Goal: Task Accomplishment & Management: Use online tool/utility

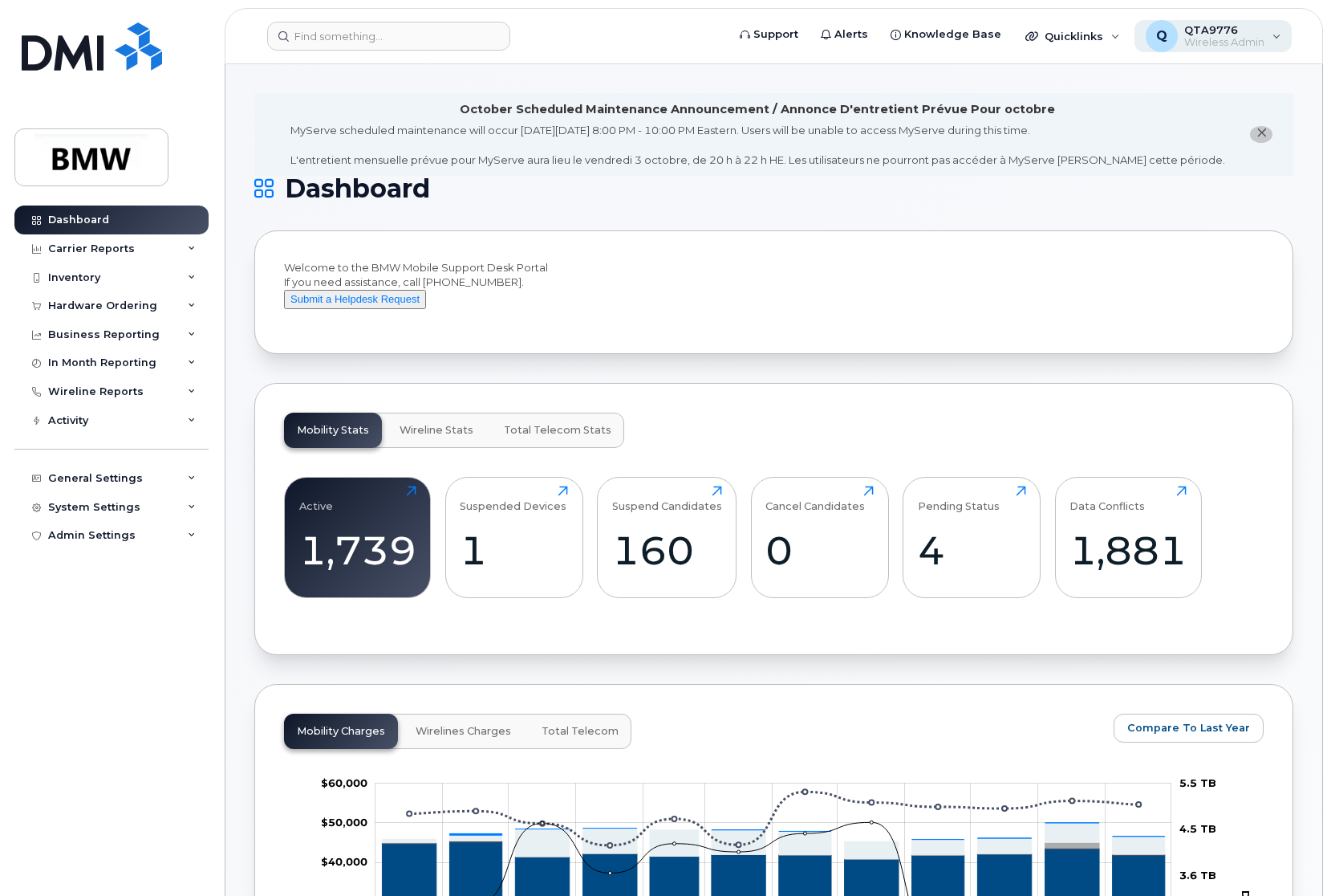
click at [1217, 30] on span "QTA9776" at bounding box center [1224, 30] width 80 height 13
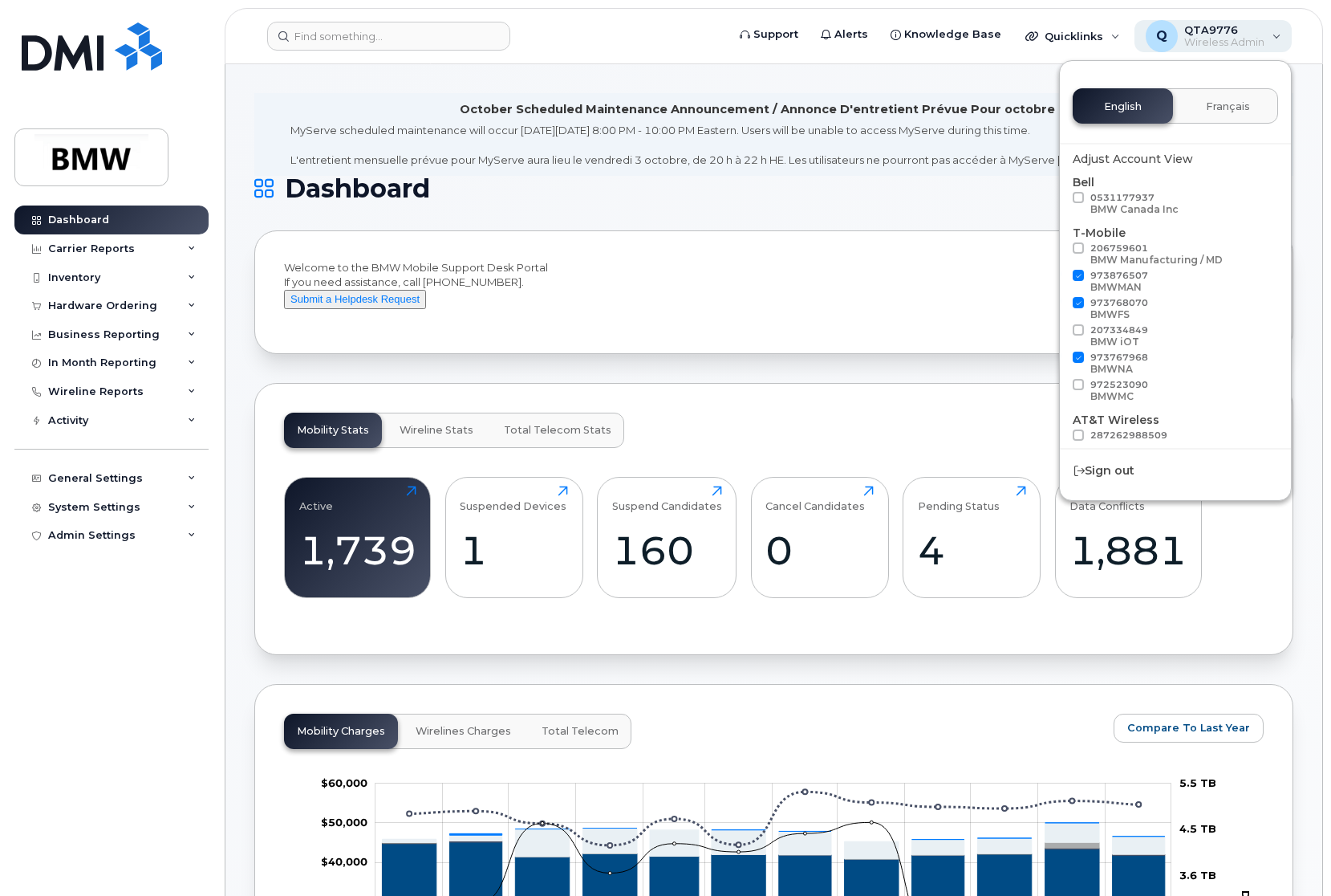
click at [1217, 30] on span "QTA9776" at bounding box center [1224, 30] width 80 height 13
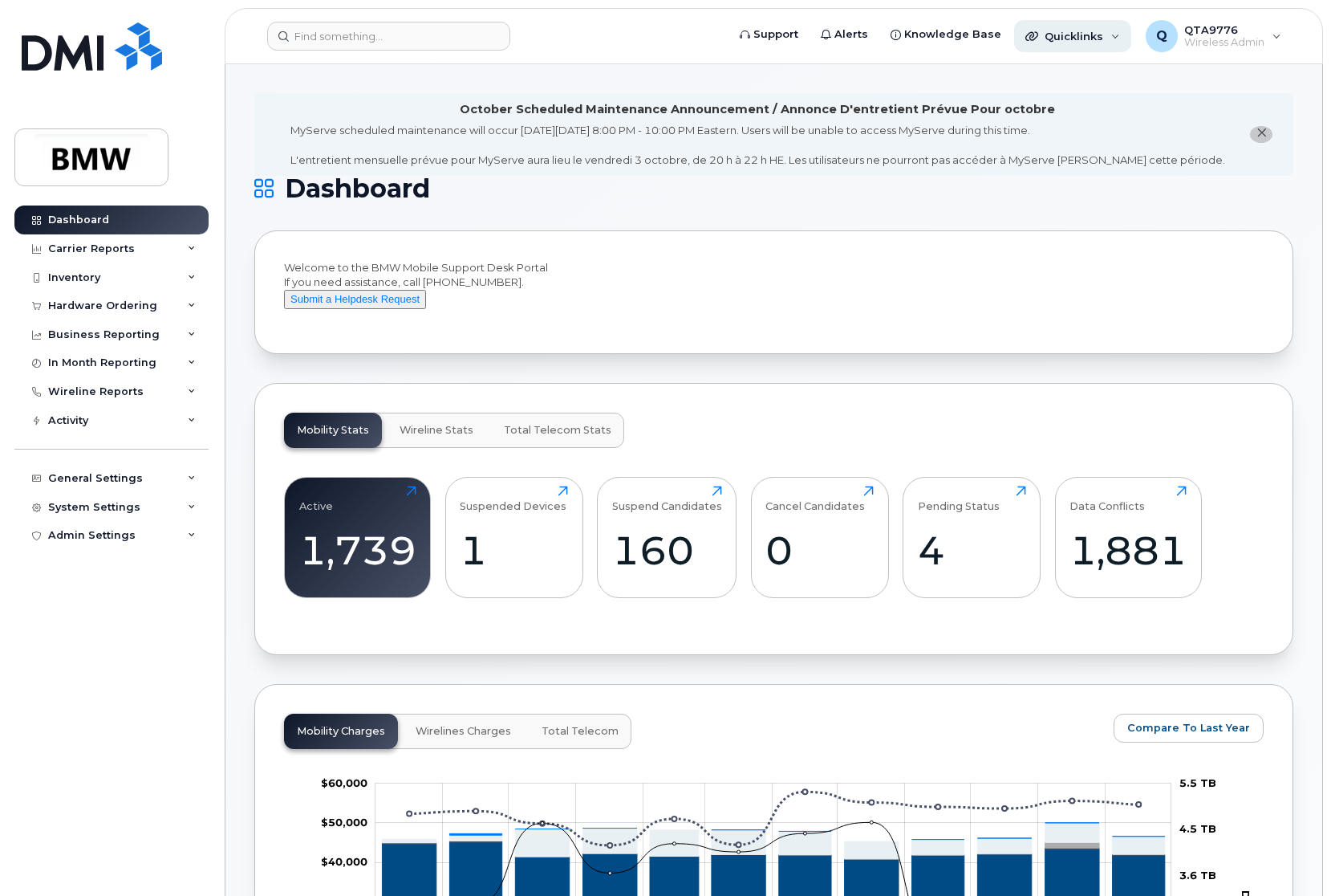
click at [1092, 34] on span "Quicklinks" at bounding box center [1074, 36] width 58 height 13
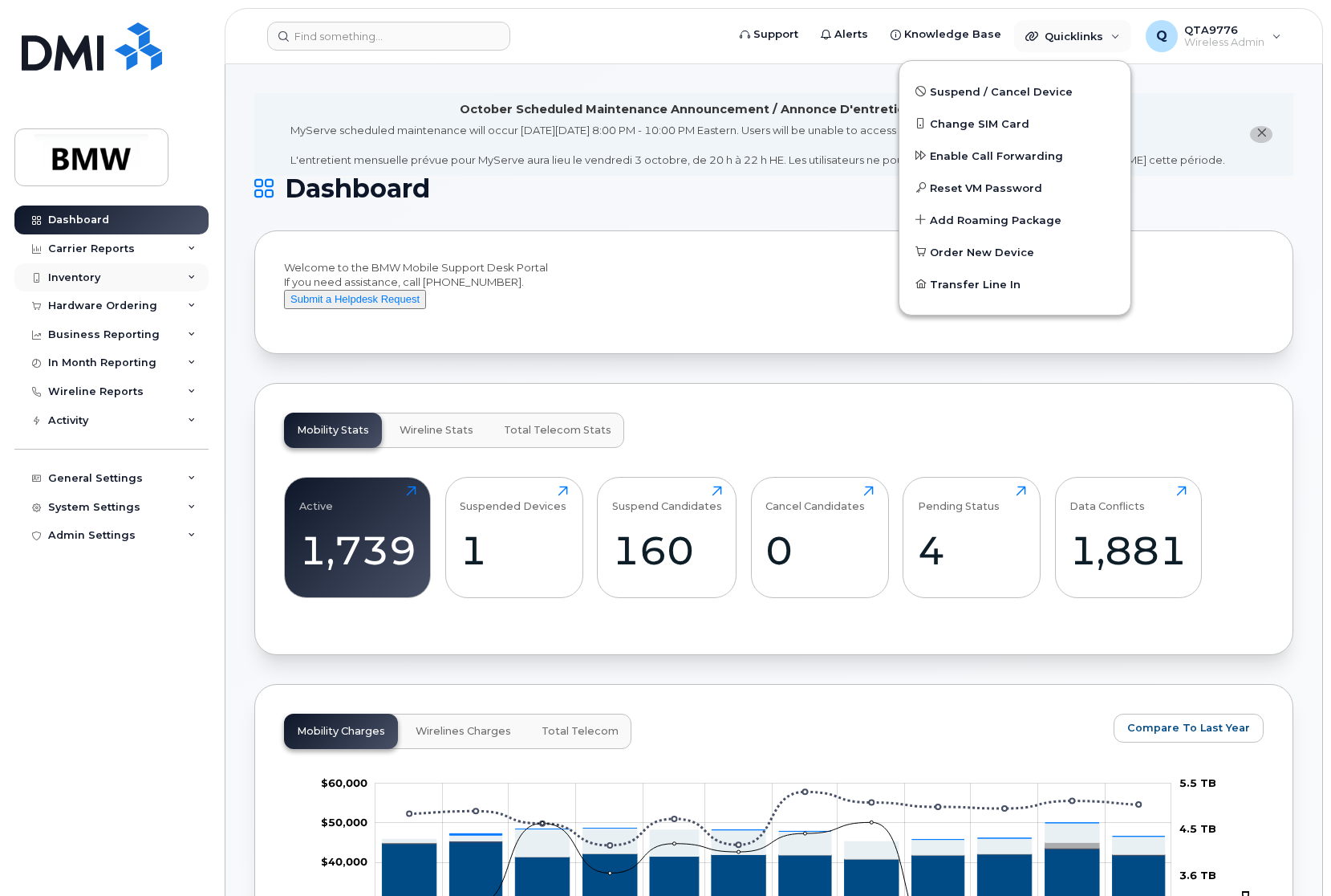
click at [69, 283] on div "Inventory" at bounding box center [74, 278] width 52 height 13
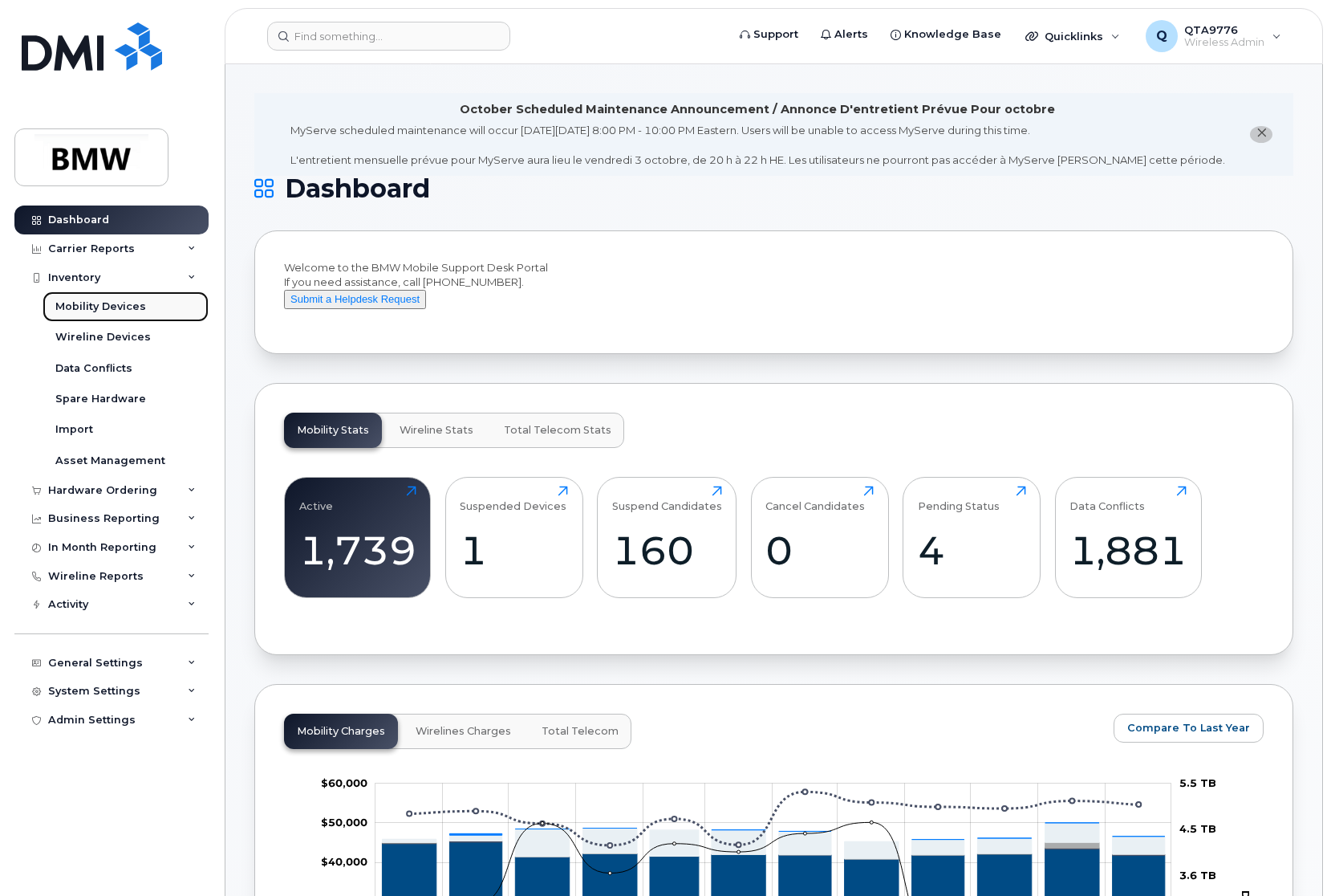
click at [100, 309] on div "Mobility Devices" at bounding box center [101, 307] width 91 height 15
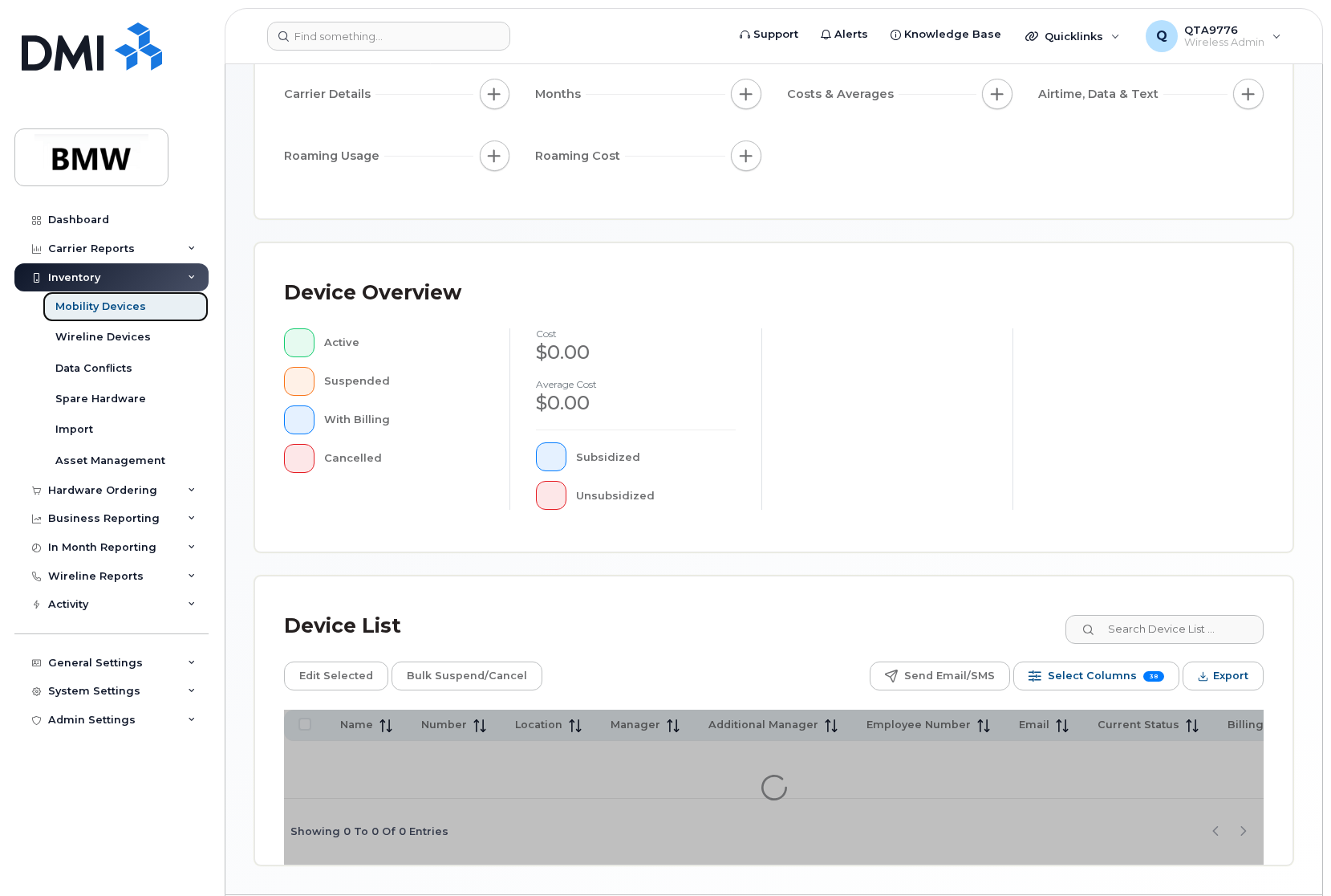
scroll to position [274, 0]
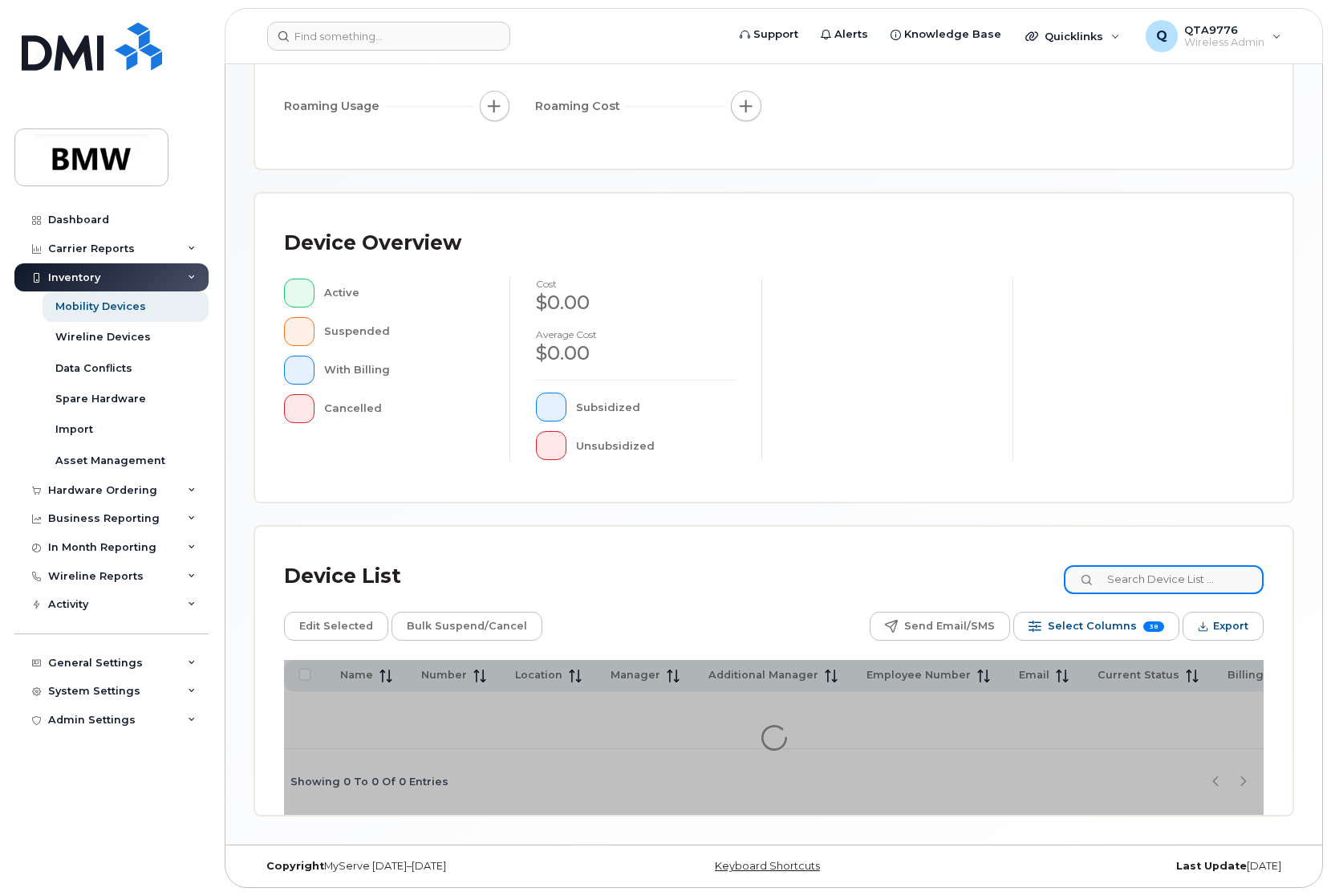
click at [1172, 565] on input at bounding box center [1163, 580] width 199 height 29
type input "batten"
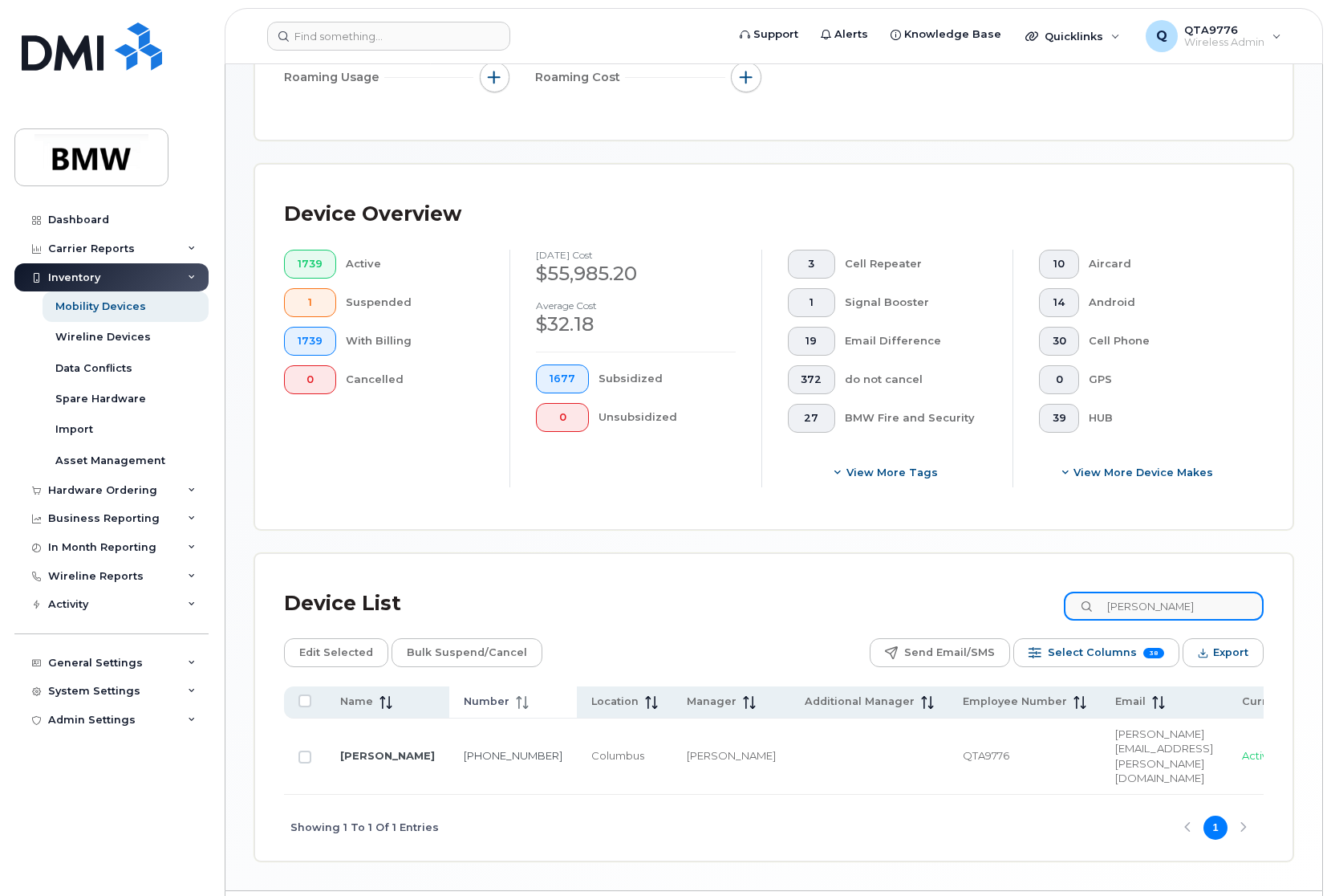
scroll to position [347, 0]
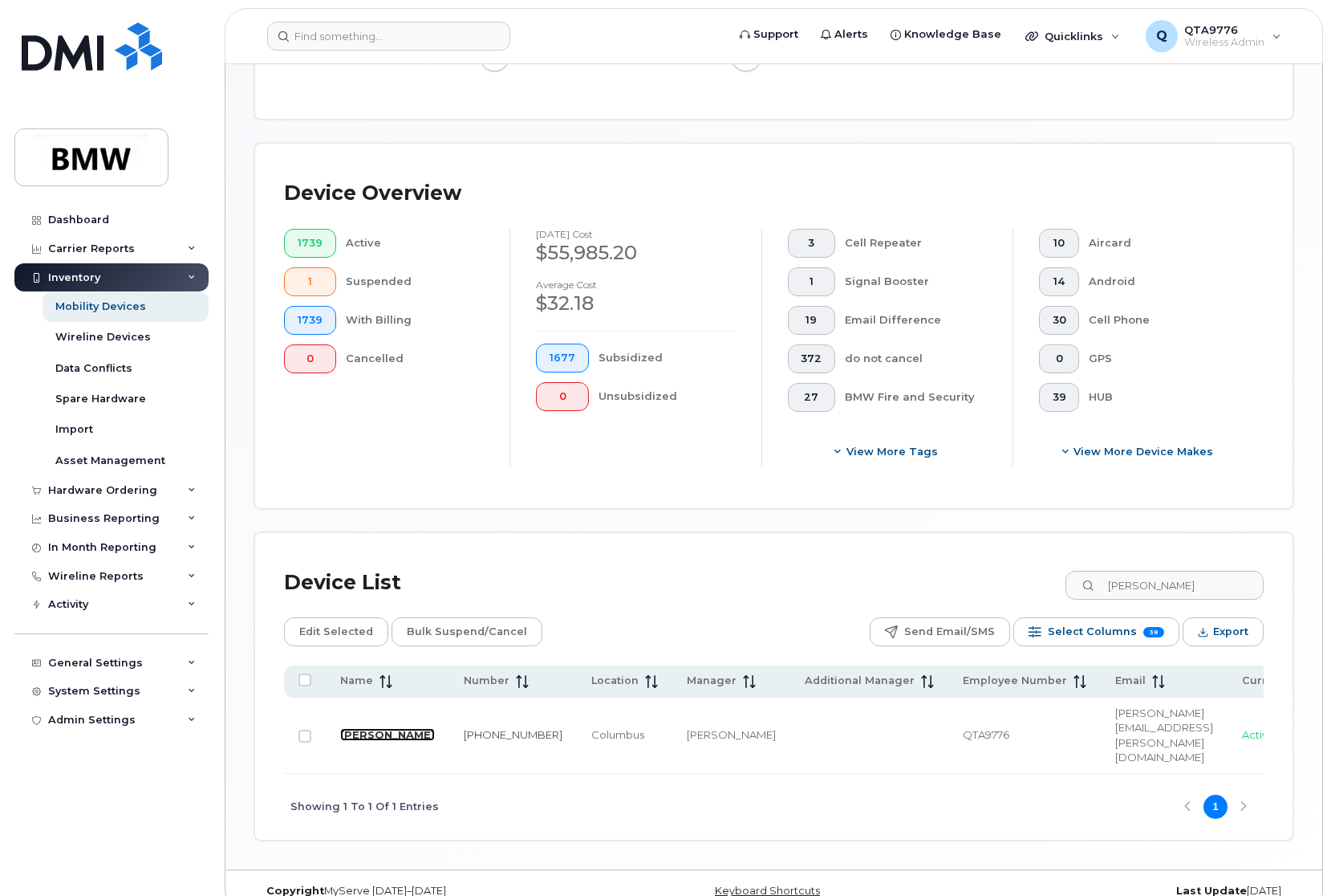
click at [363, 728] on link "[PERSON_NAME]" at bounding box center [388, 734] width 95 height 13
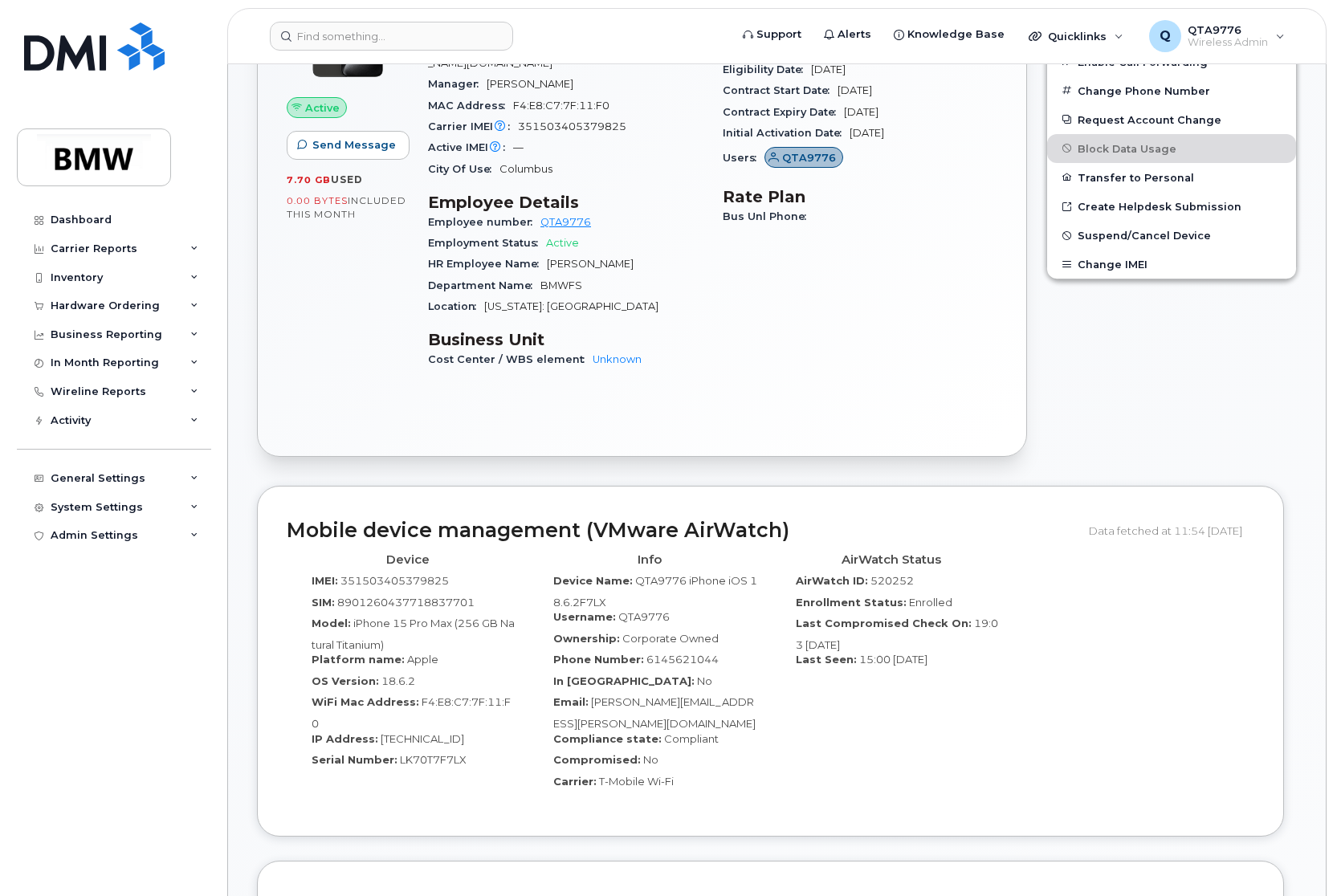
scroll to position [80, 0]
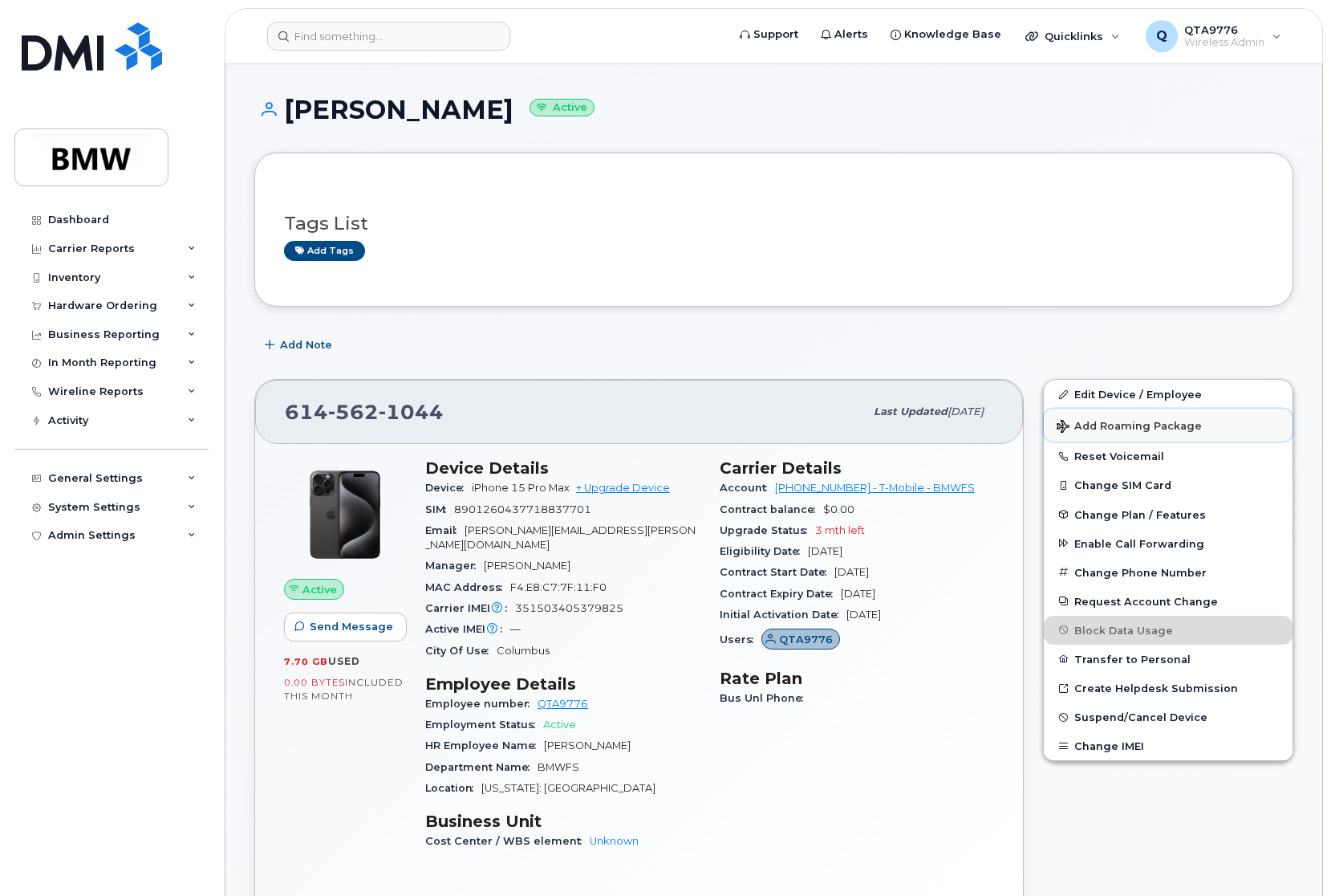
click at [1119, 424] on span "Add Roaming Package" at bounding box center [1130, 427] width 146 height 15
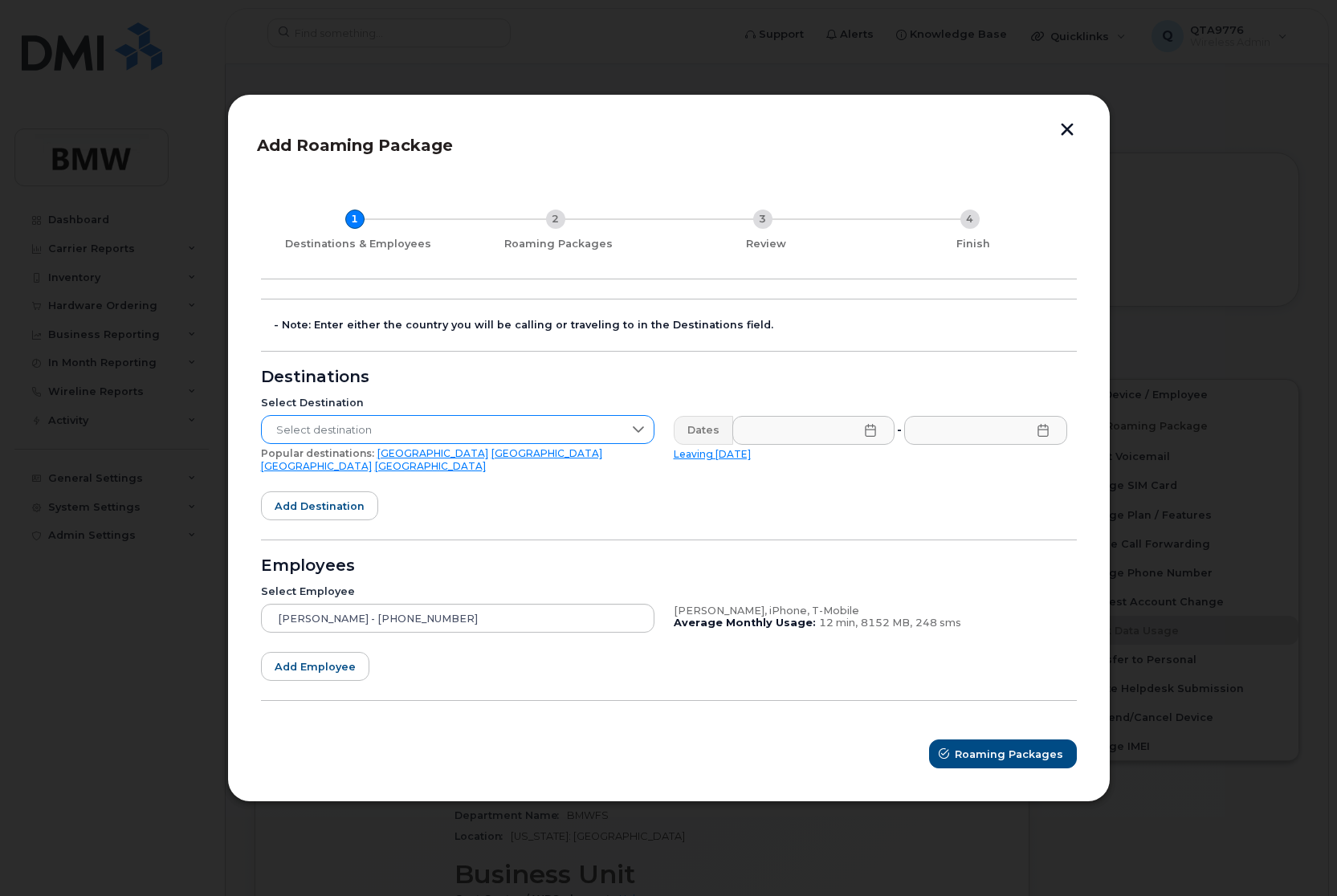
click at [598, 436] on span "Select destination" at bounding box center [442, 431] width 362 height 29
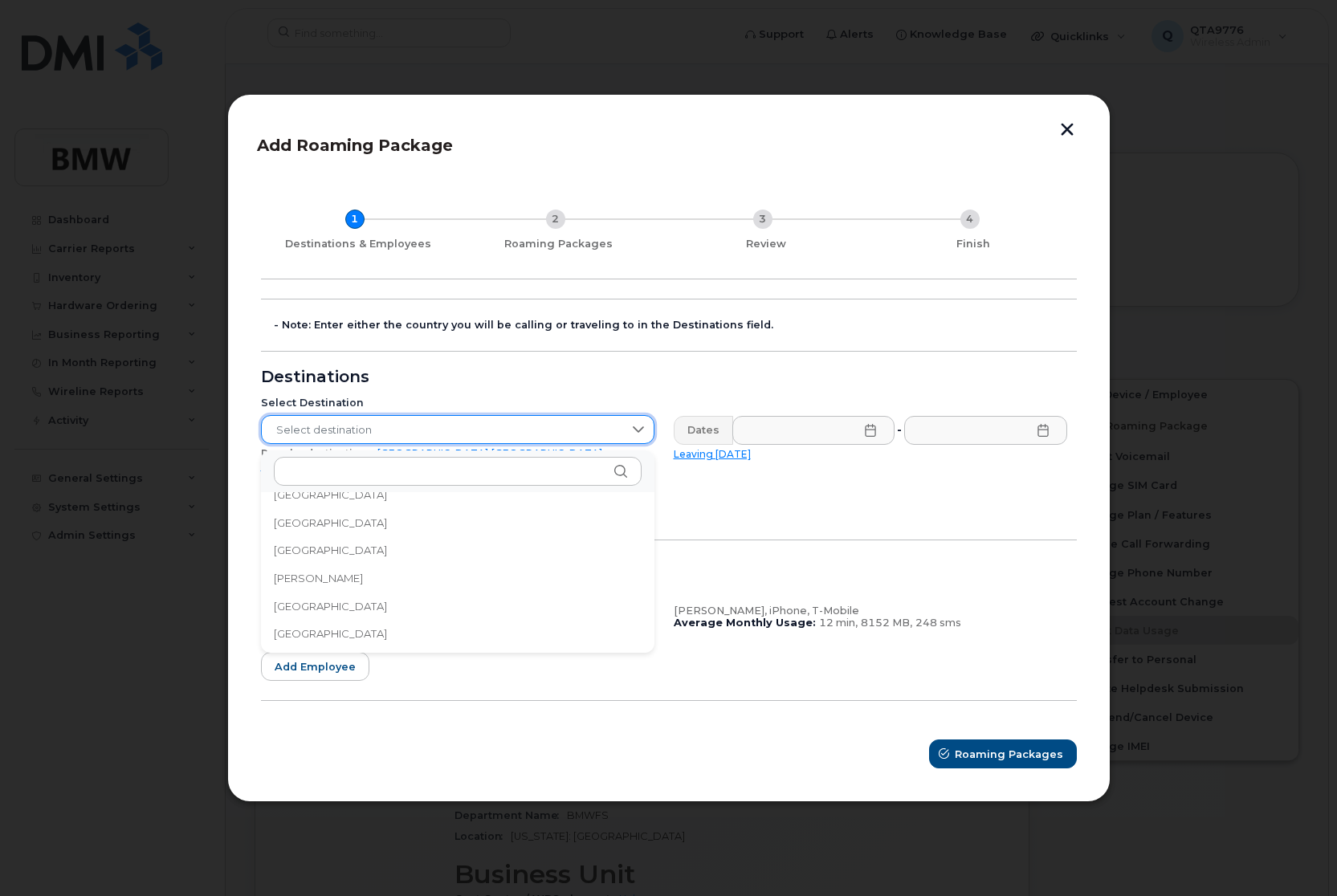
scroll to position [963, 0]
click at [349, 557] on li "[GEOGRAPHIC_DATA]" at bounding box center [457, 547] width 393 height 28
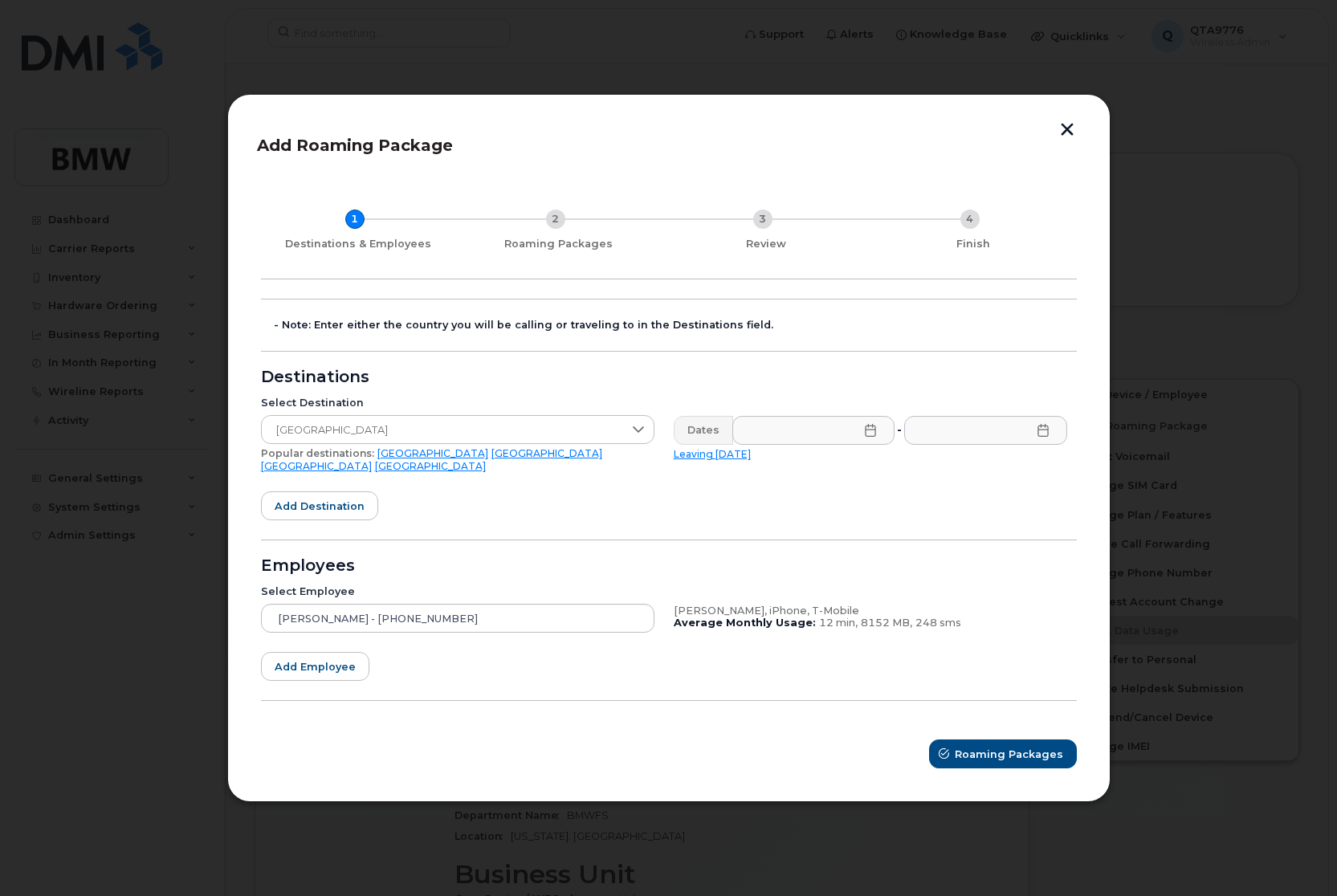
click at [869, 437] on icon at bounding box center [870, 430] width 13 height 13
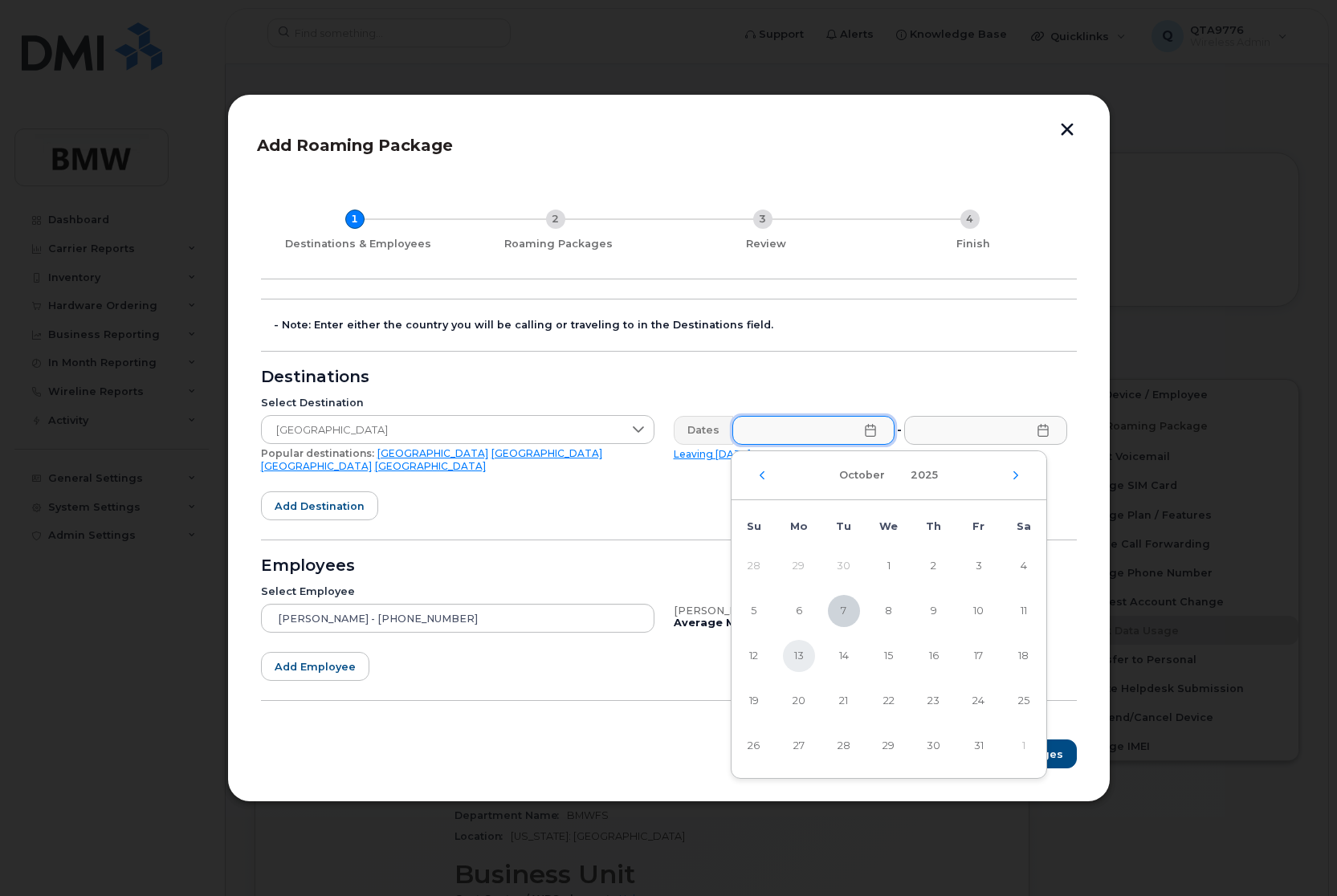
click at [801, 657] on span "13" at bounding box center [798, 656] width 32 height 32
type input "[DATE]"
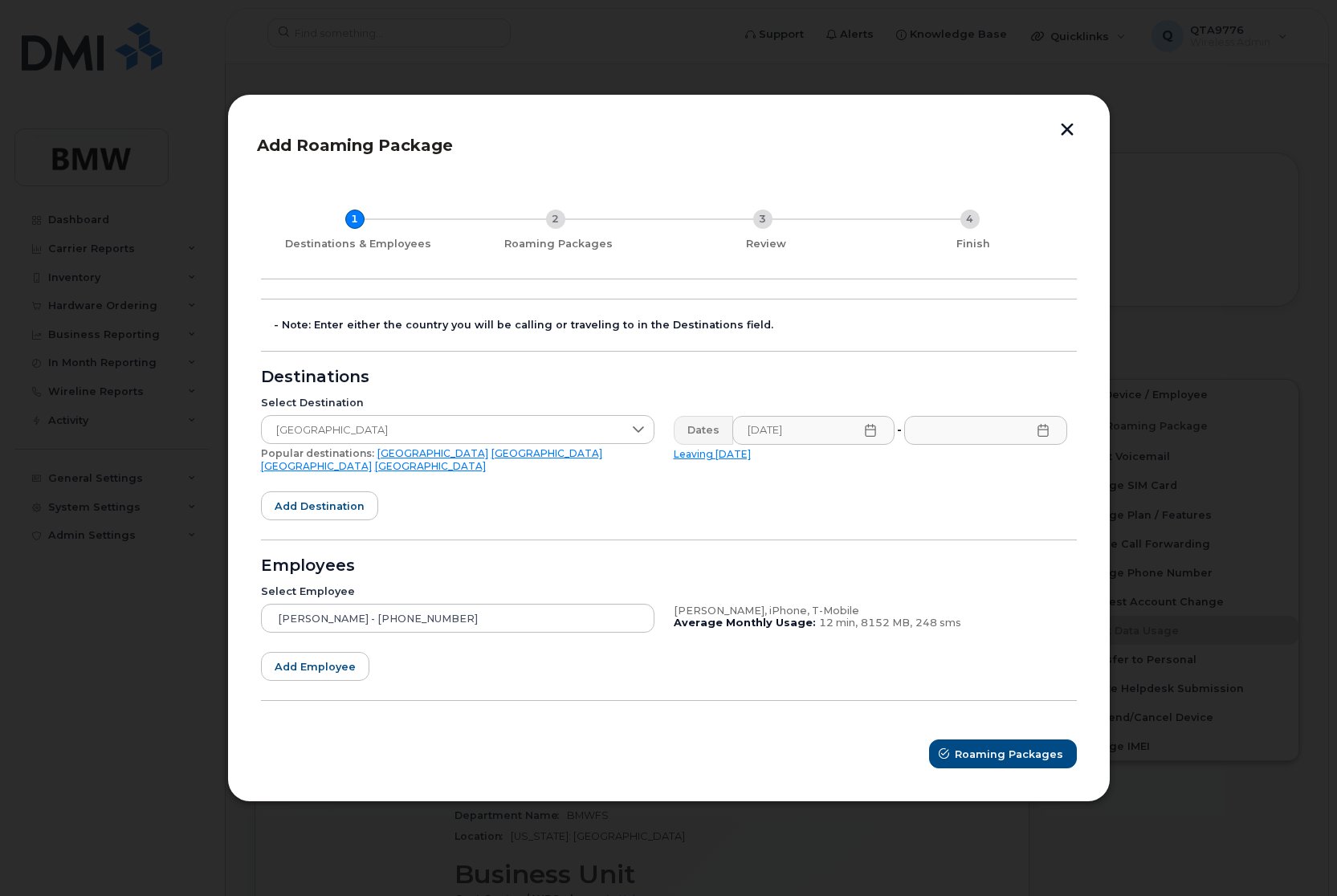
click at [1048, 437] on icon at bounding box center [1043, 430] width 13 height 13
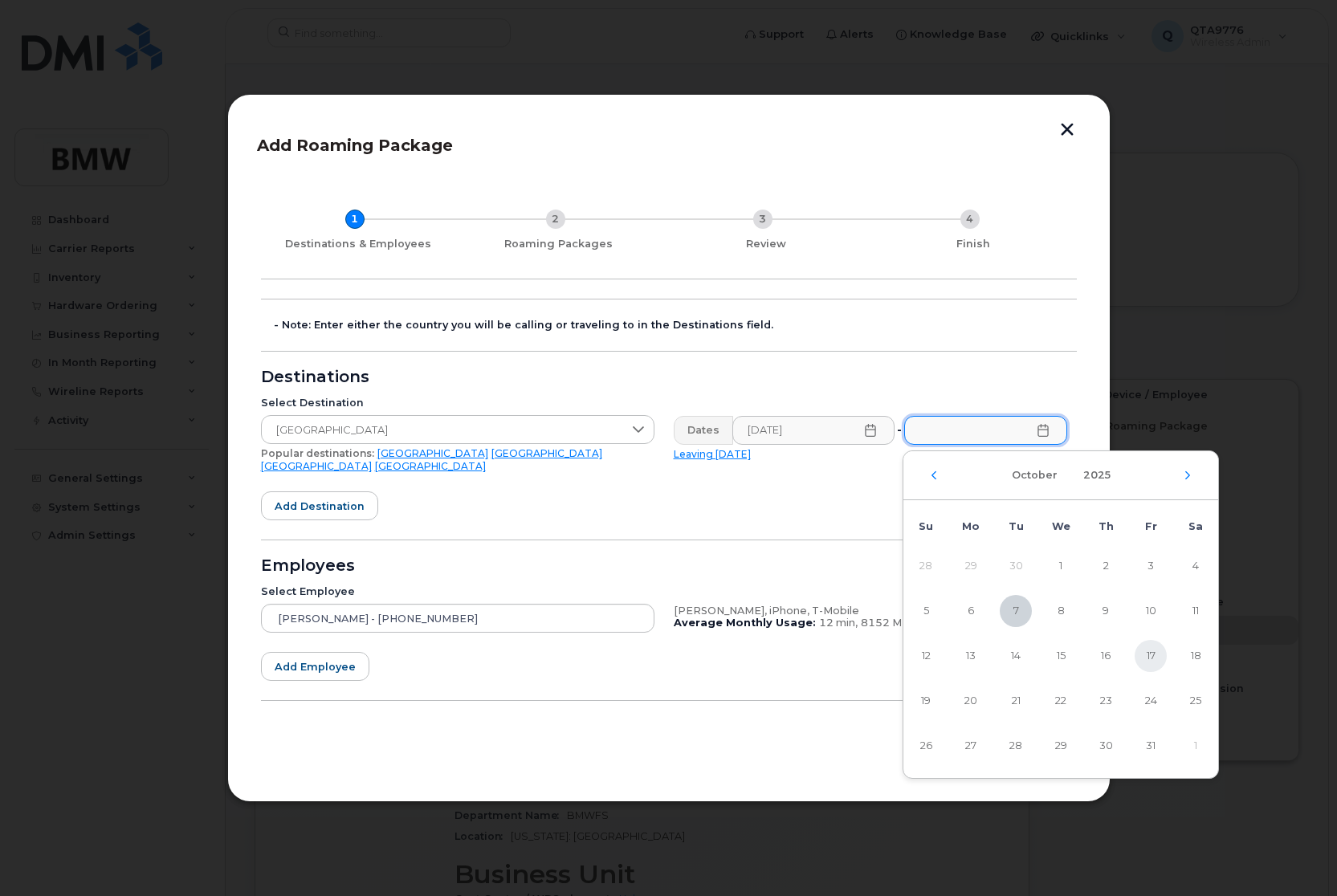
click at [1153, 657] on span "17" at bounding box center [1149, 656] width 32 height 32
type input "[DATE]"
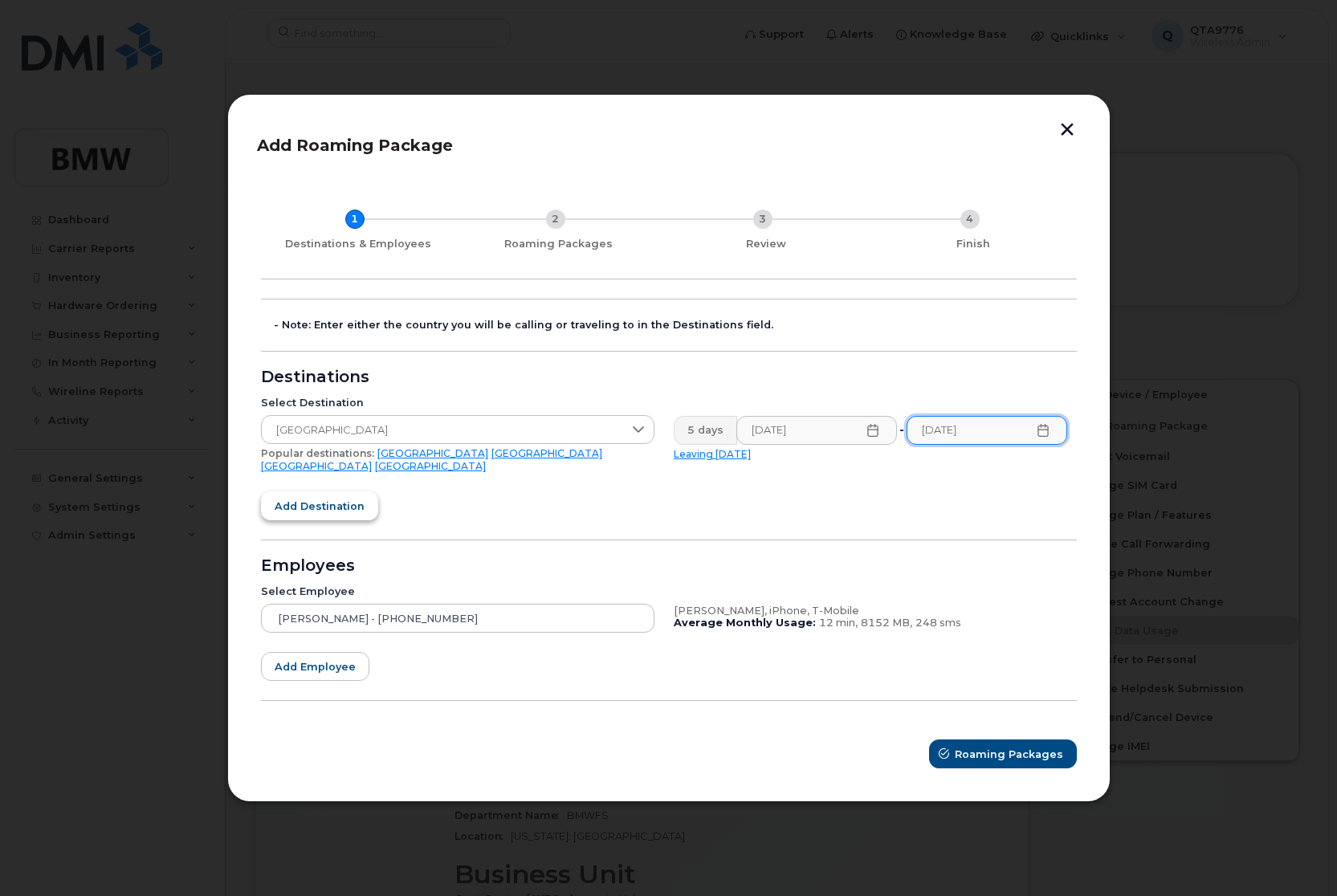
click at [338, 502] on span "Add destination" at bounding box center [319, 505] width 90 height 15
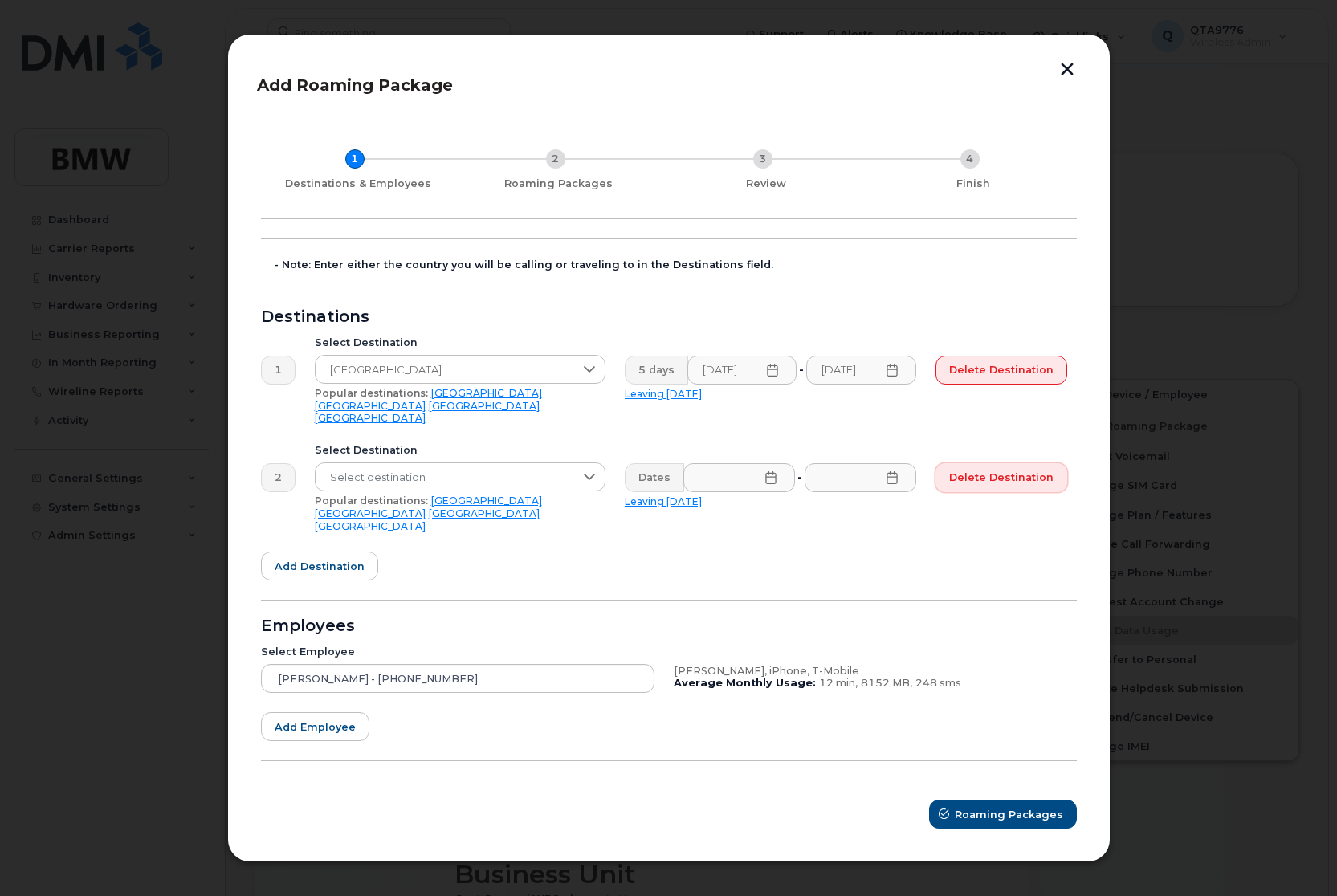
click at [1052, 481] on span "Delete destination" at bounding box center [1001, 477] width 105 height 15
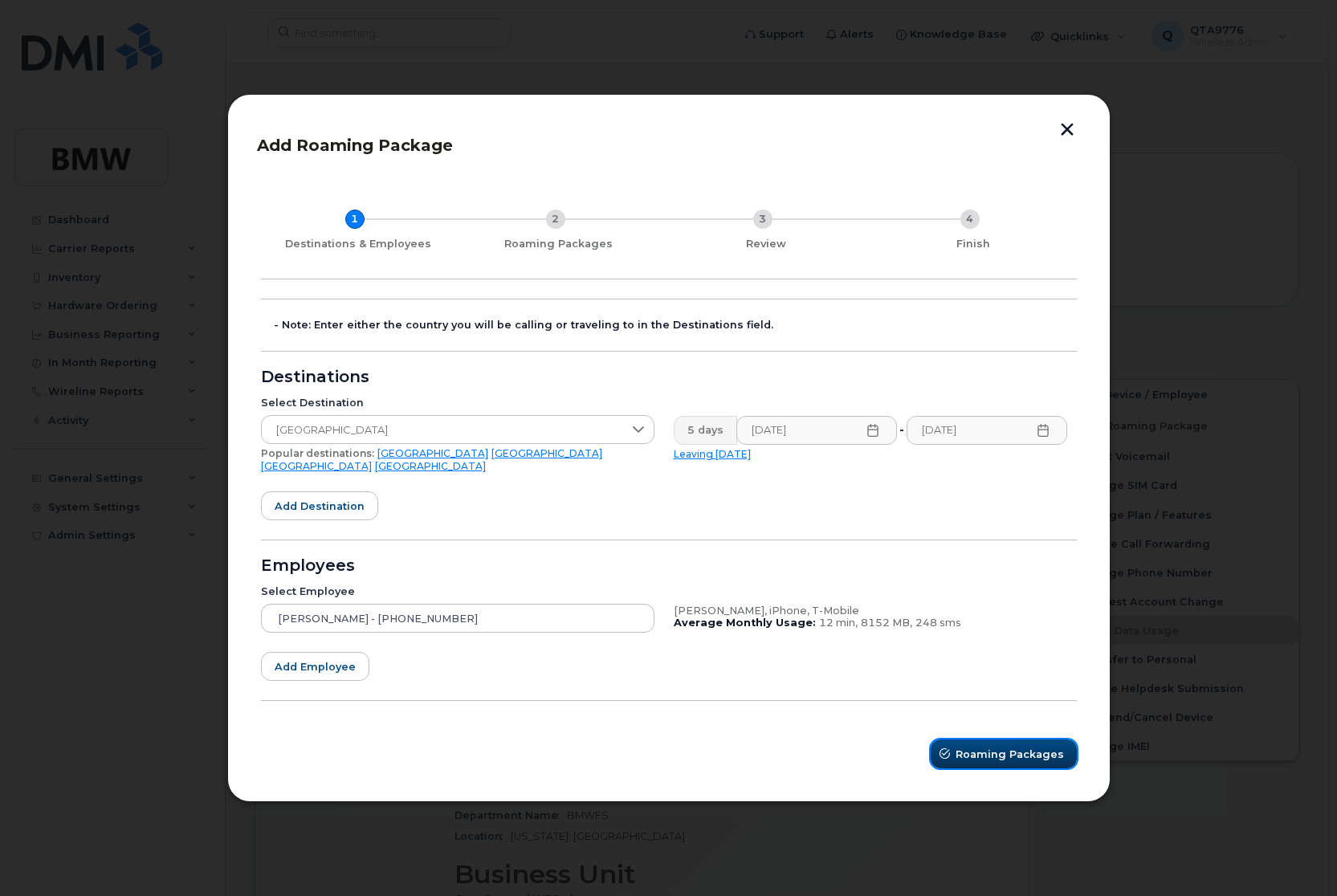
click at [969, 747] on span "Roaming Packages" at bounding box center [1009, 754] width 108 height 15
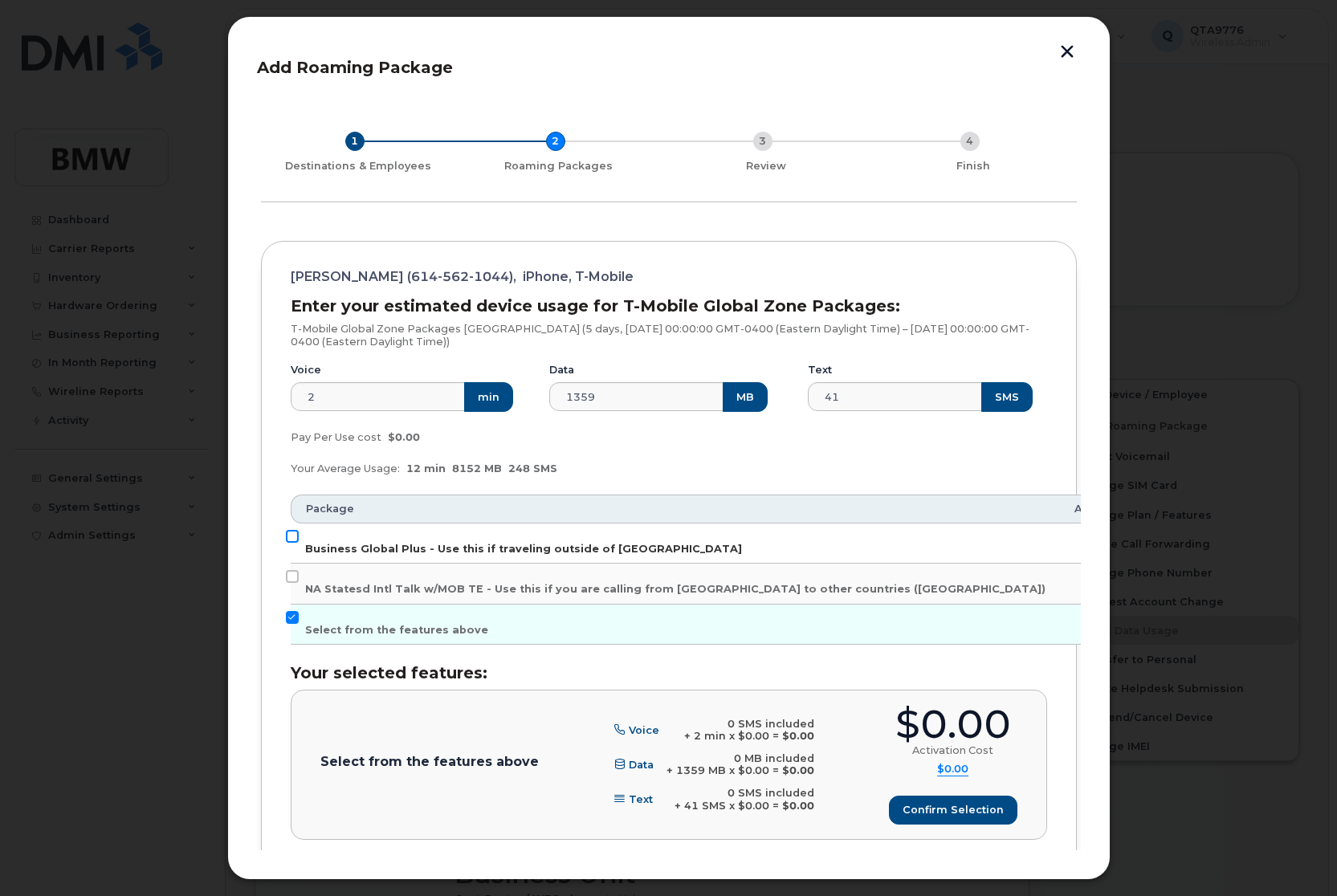
click at [293, 535] on input "Business Global Plus - Use this if traveling outside of [GEOGRAPHIC_DATA]" at bounding box center [292, 536] width 13 height 13
checkbox input "true"
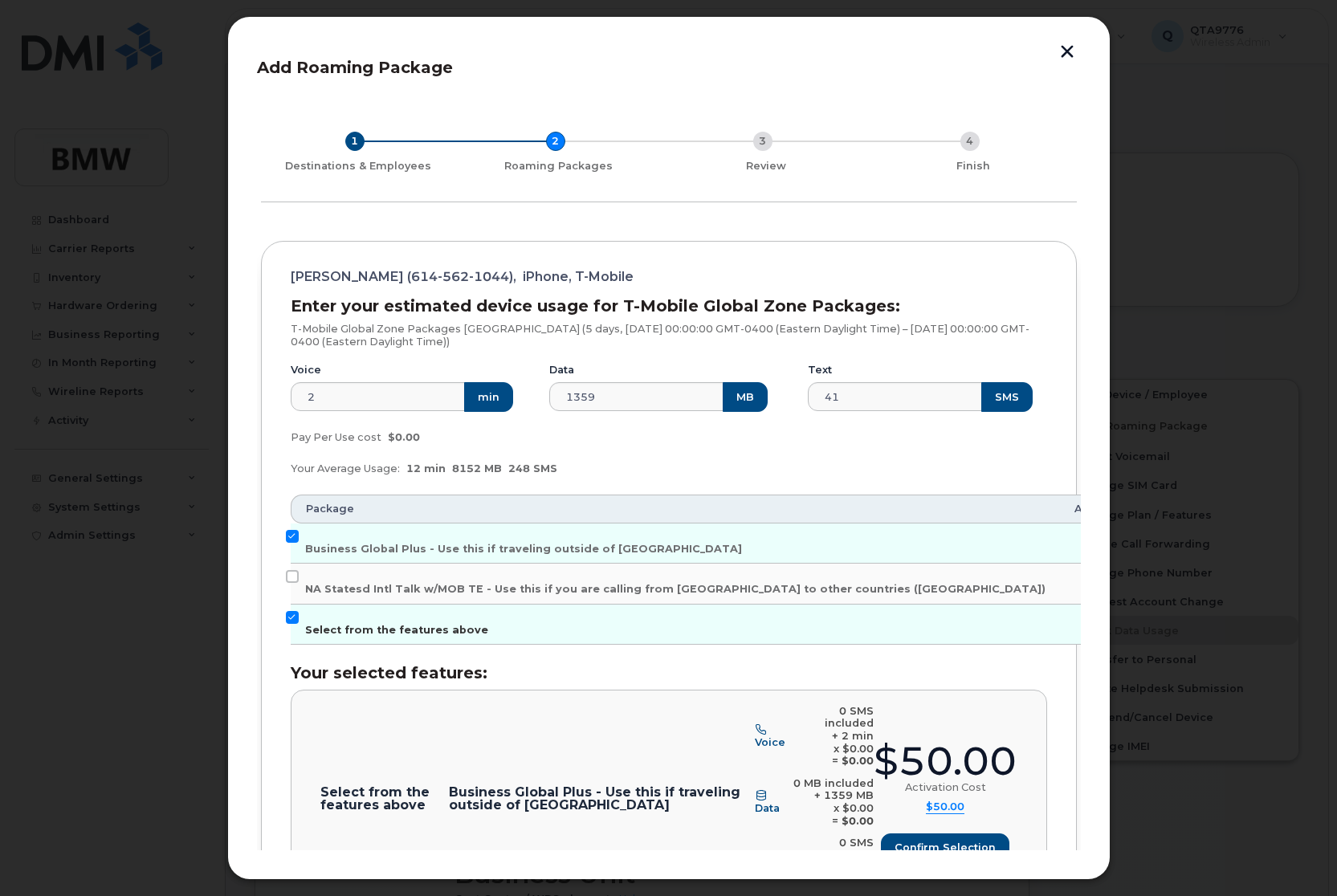
click at [293, 617] on input "Select from the features above" at bounding box center [292, 617] width 13 height 13
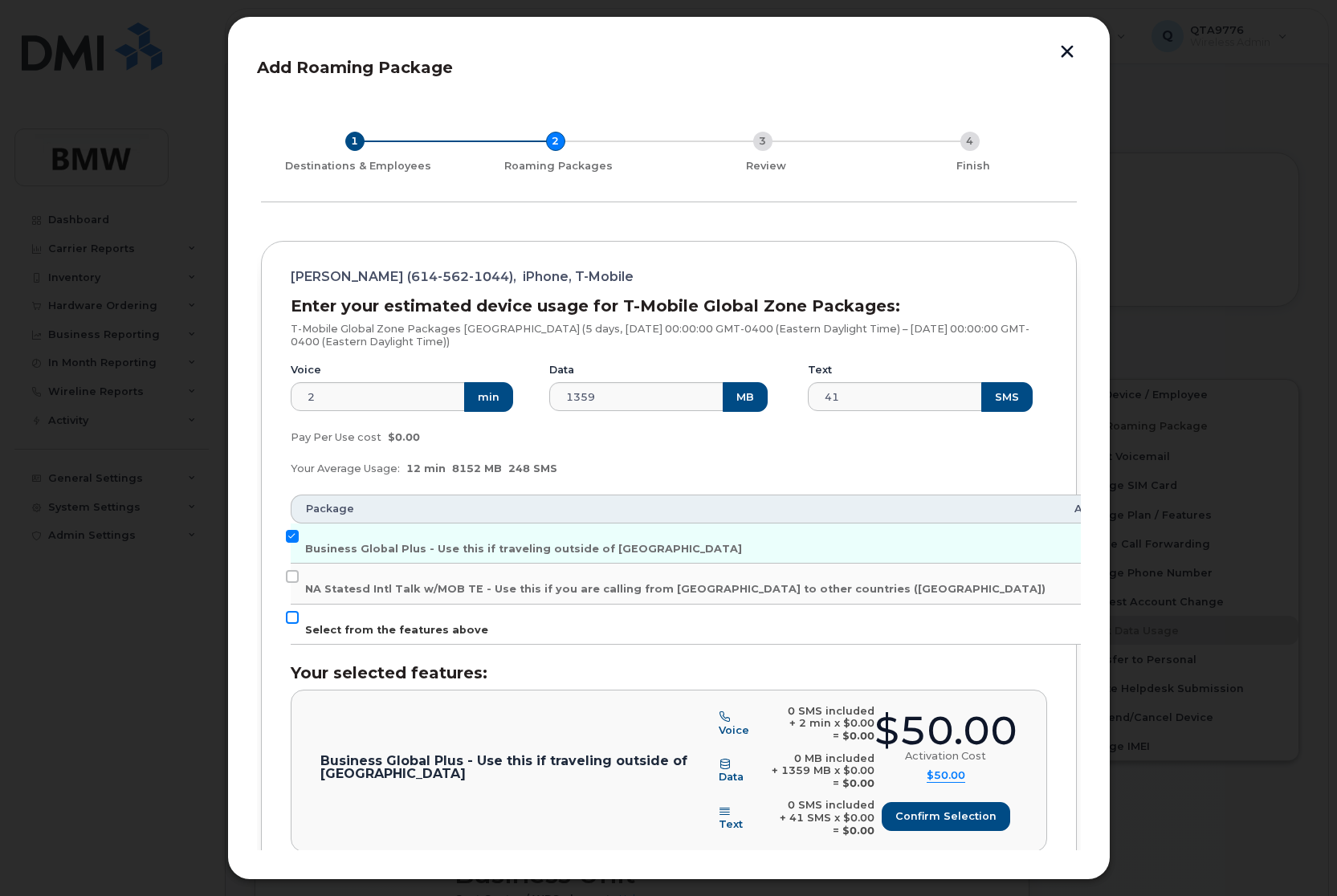
click at [293, 617] on input "Select from the features above" at bounding box center [292, 617] width 13 height 13
checkbox input "true"
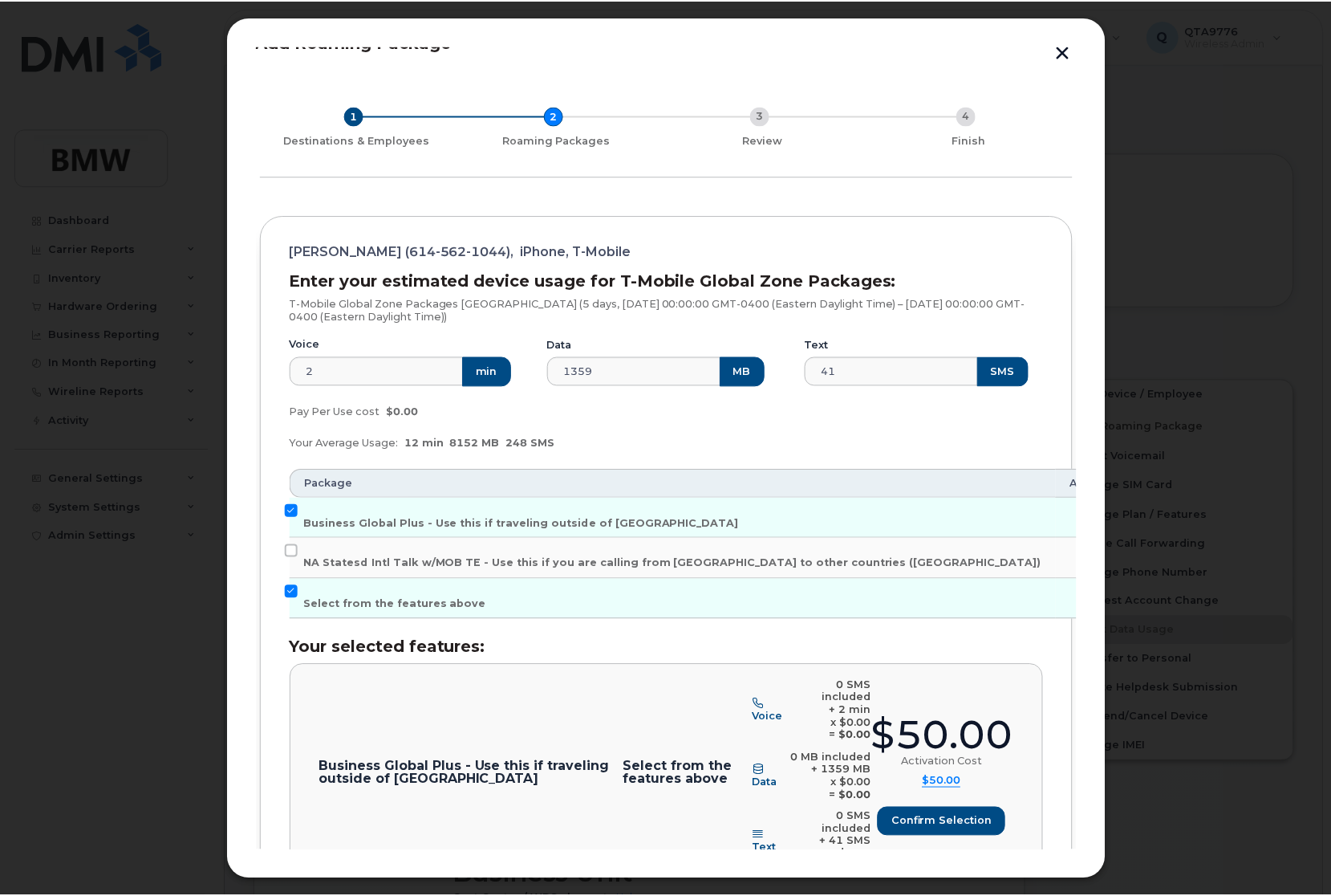
scroll to position [0, 0]
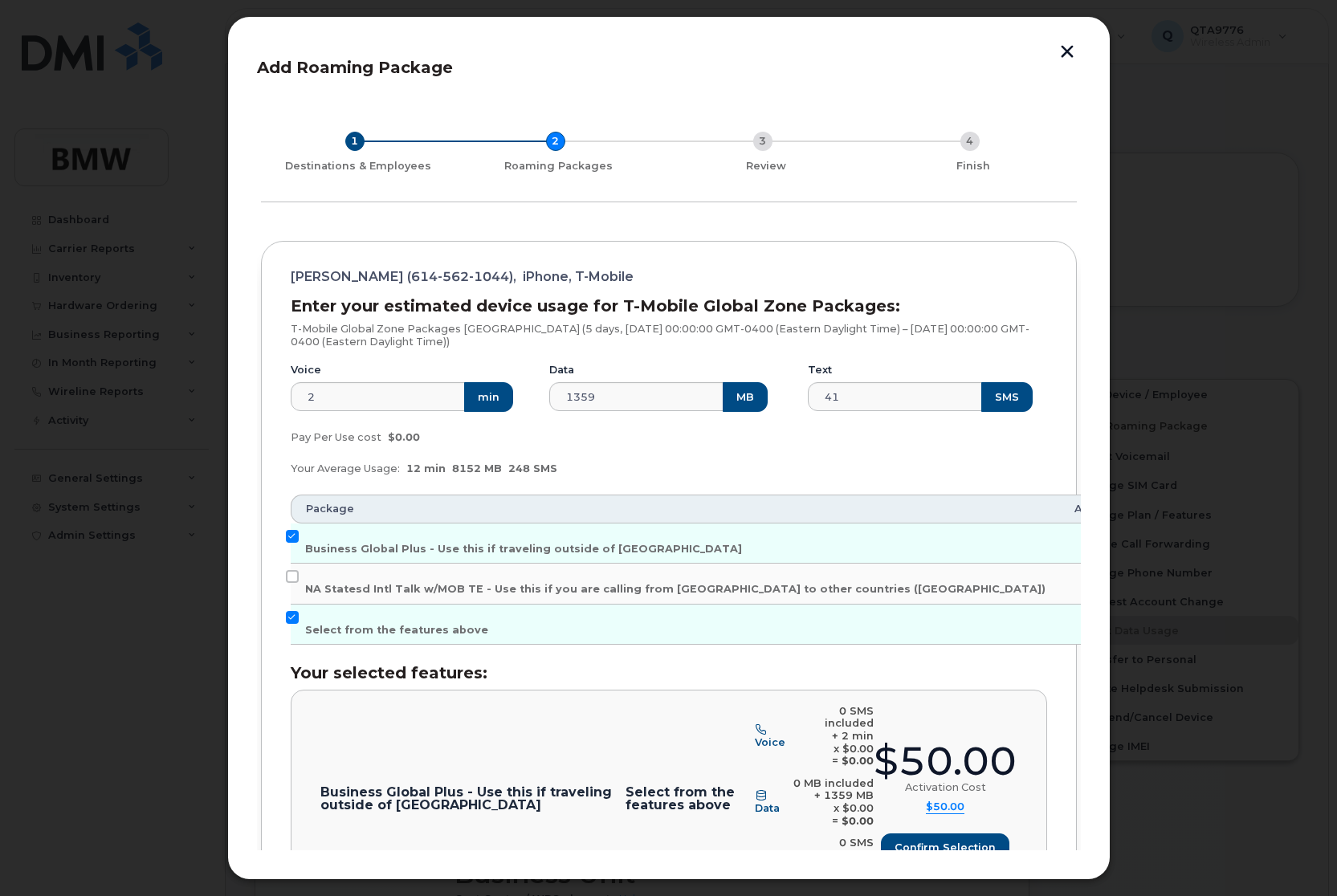
click at [1065, 50] on button "button" at bounding box center [1067, 53] width 24 height 17
